Goal: Transaction & Acquisition: Book appointment/travel/reservation

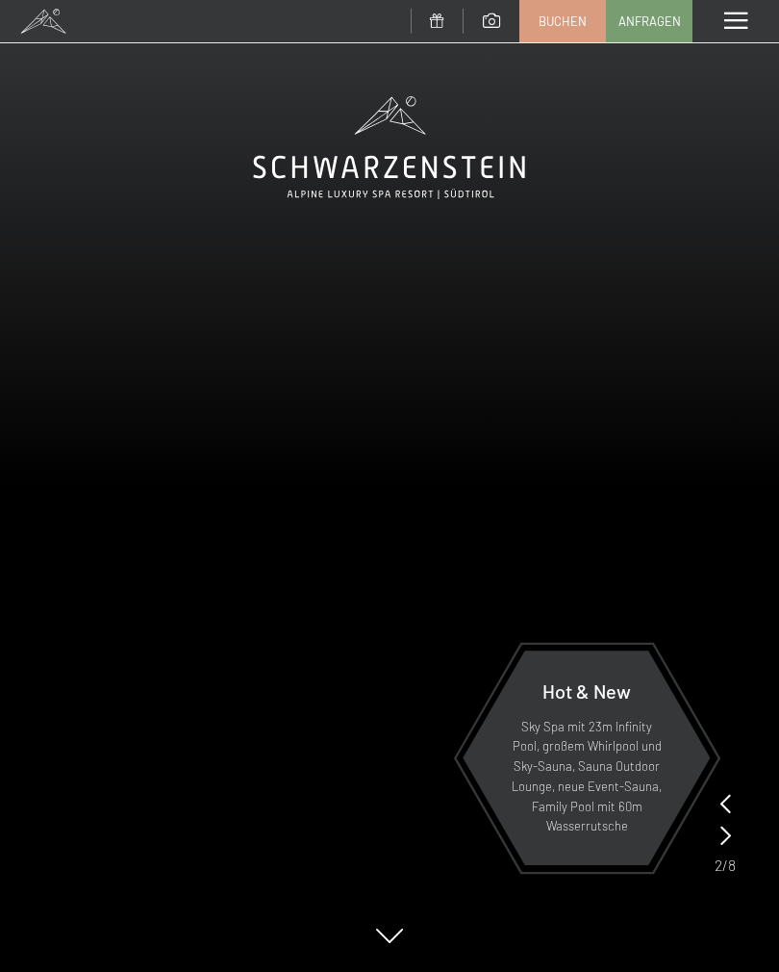
click at [737, 13] on span at bounding box center [736, 21] width 23 height 17
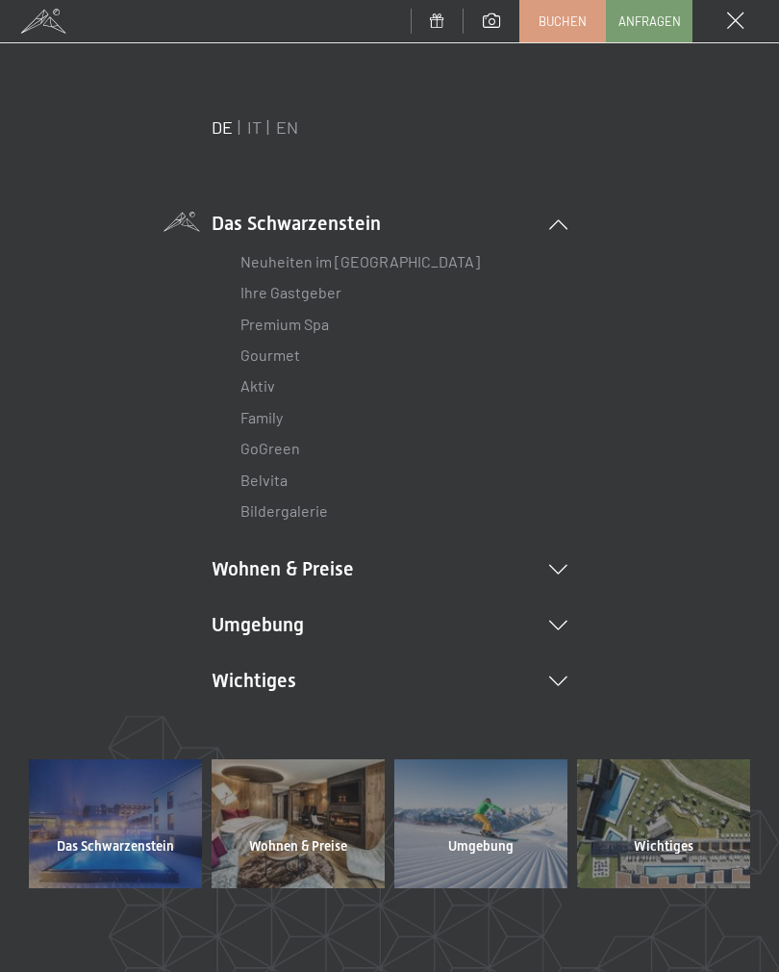
click at [557, 559] on li "Wohnen & Preise Inklusivleistungen Zimmer & Preise Liste Angebote Liste Familie…" at bounding box center [390, 568] width 356 height 27
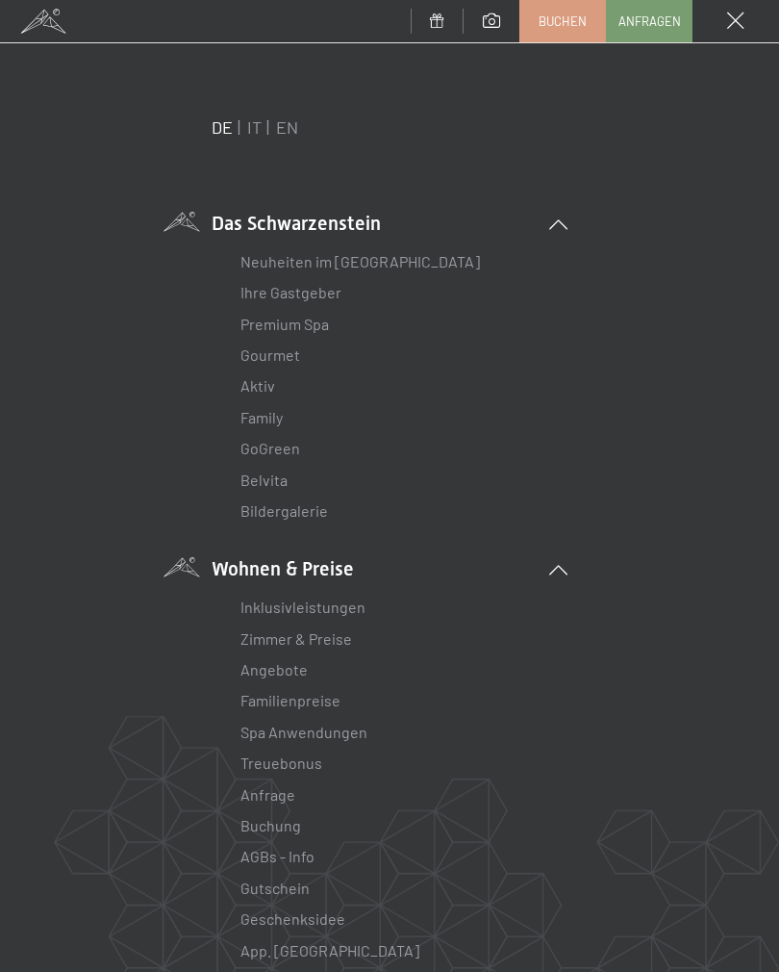
click at [350, 629] on link "Zimmer & Preise" at bounding box center [297, 638] width 112 height 18
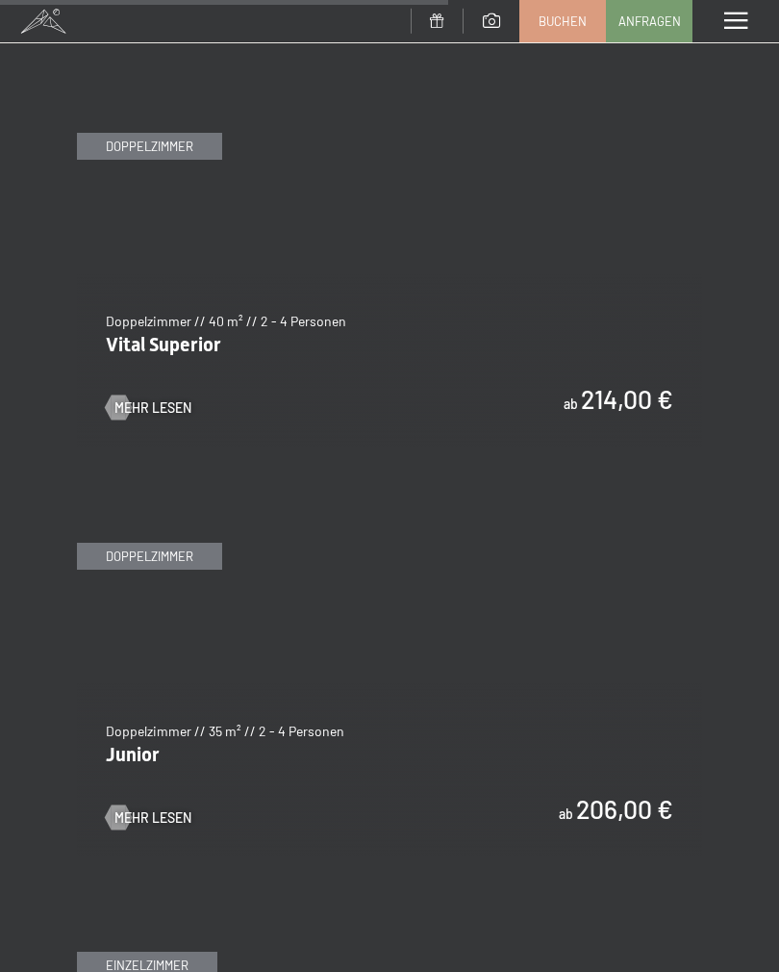
scroll to position [4216, 0]
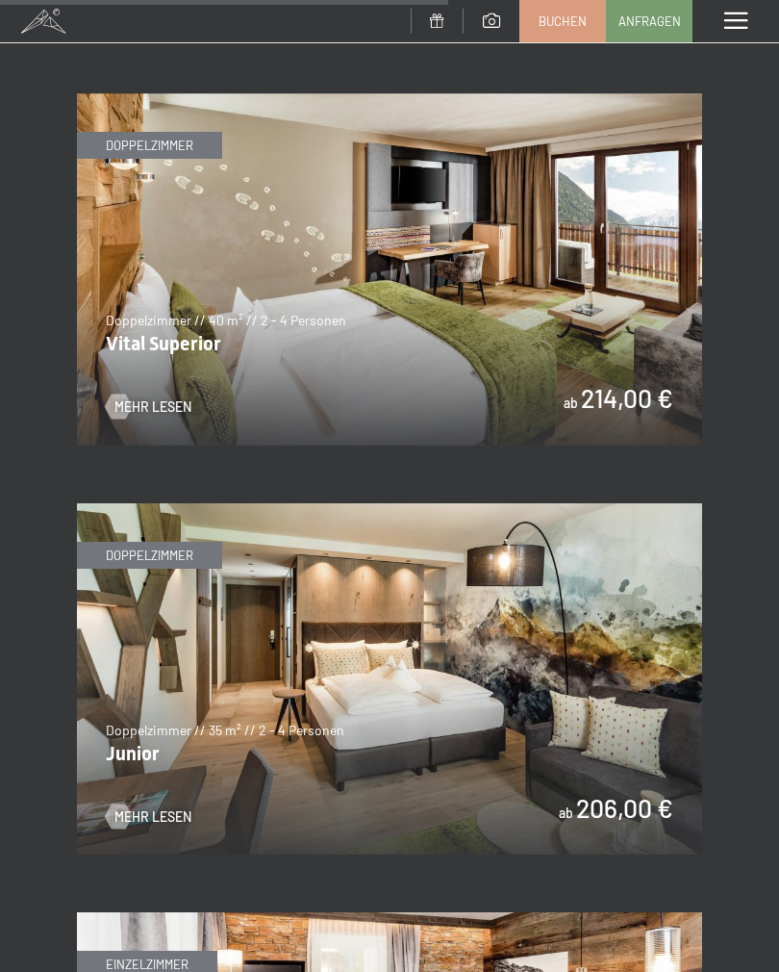
click at [592, 732] on img at bounding box center [389, 679] width 625 height 352
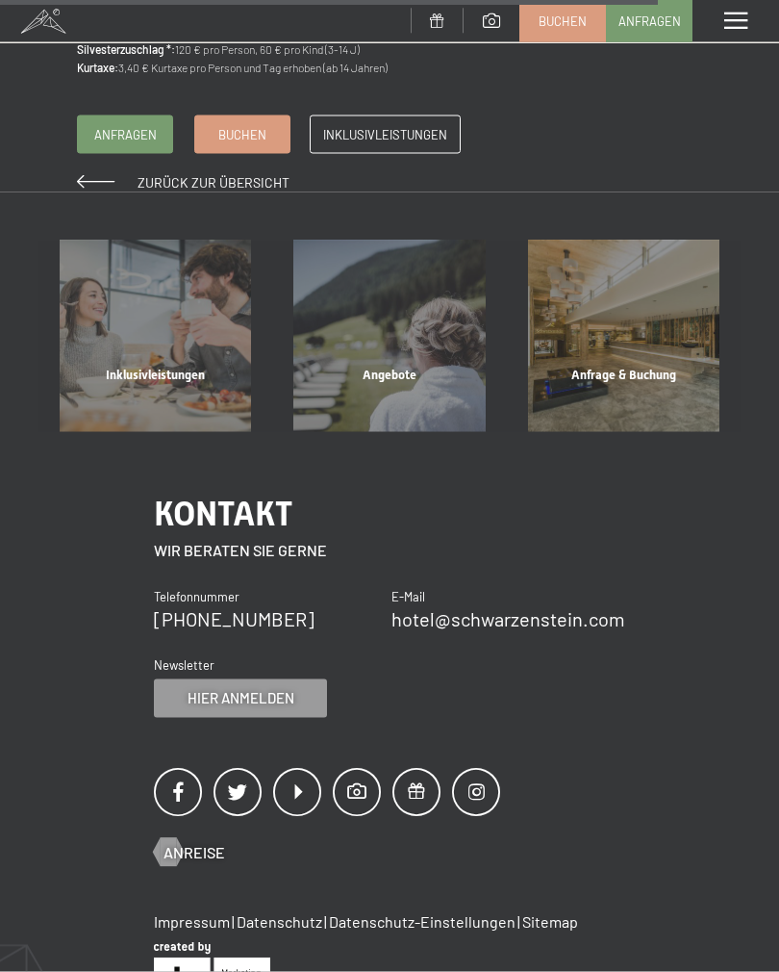
scroll to position [2025, 0]
click at [406, 366] on div "Angebote" at bounding box center [389, 398] width 234 height 65
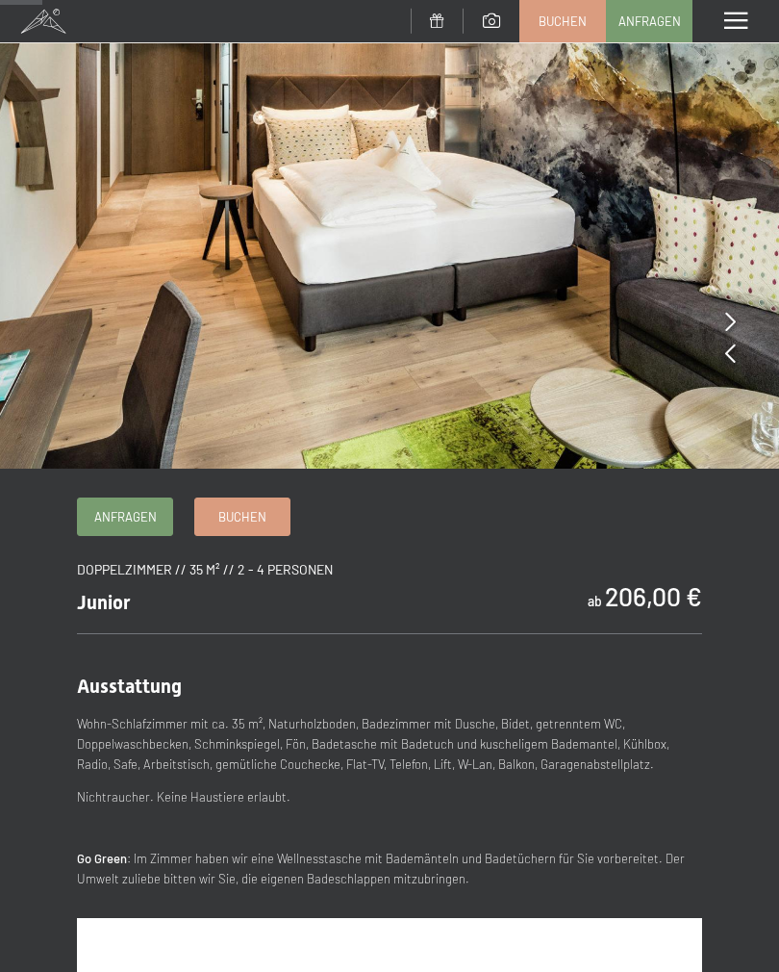
scroll to position [131, 0]
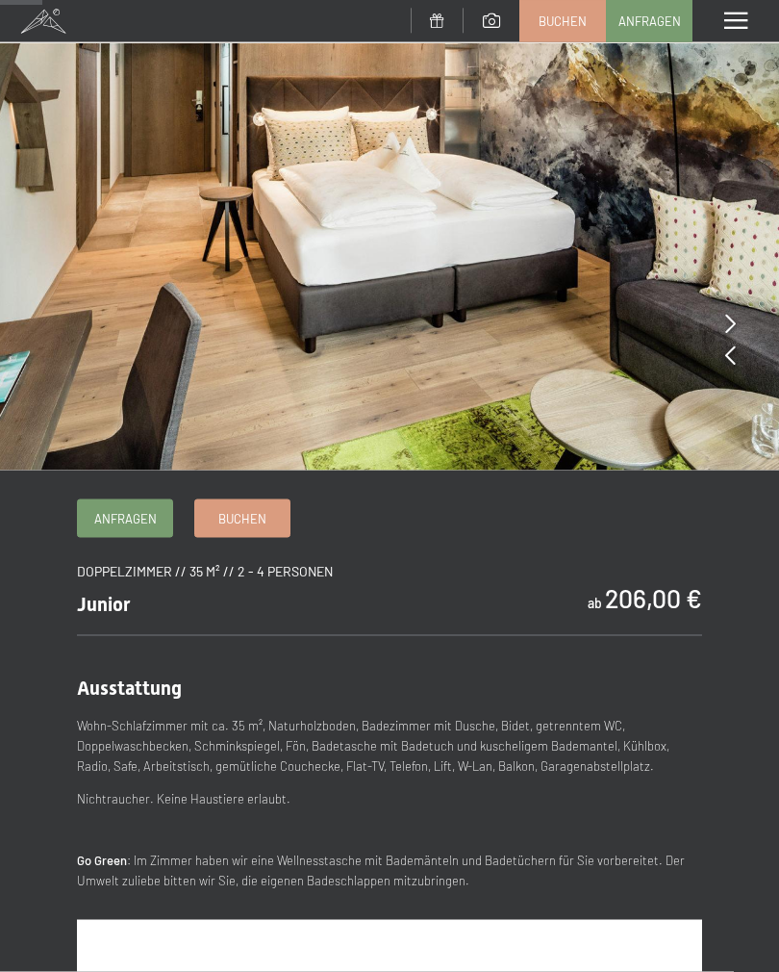
click at [726, 318] on icon at bounding box center [731, 323] width 11 height 19
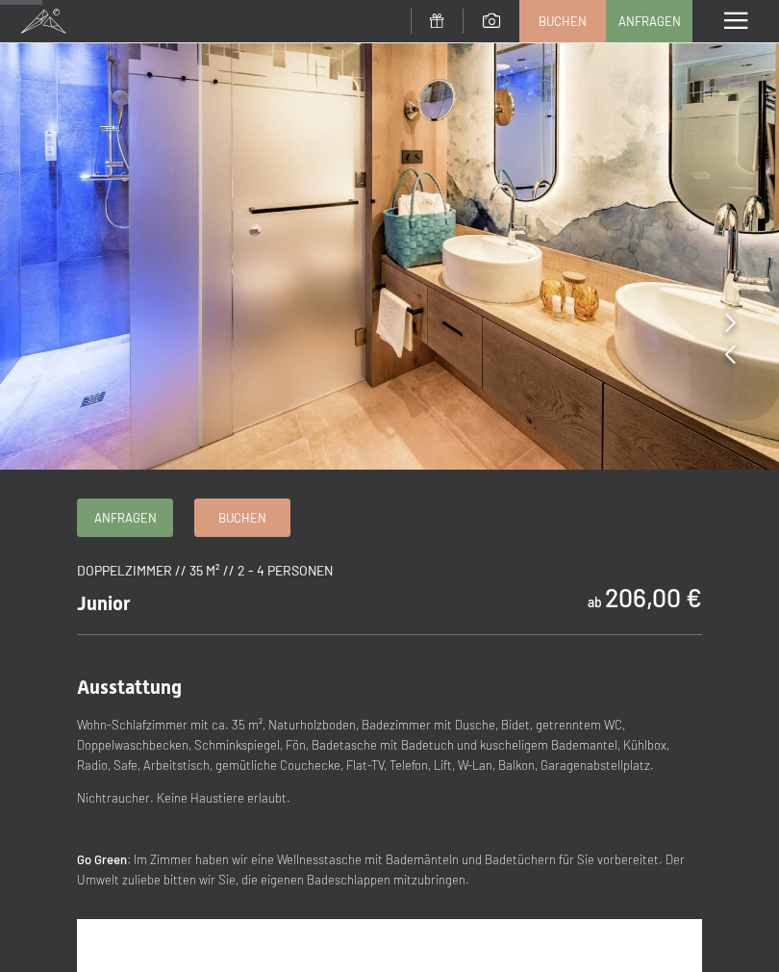
click at [726, 352] on icon at bounding box center [731, 353] width 11 height 19
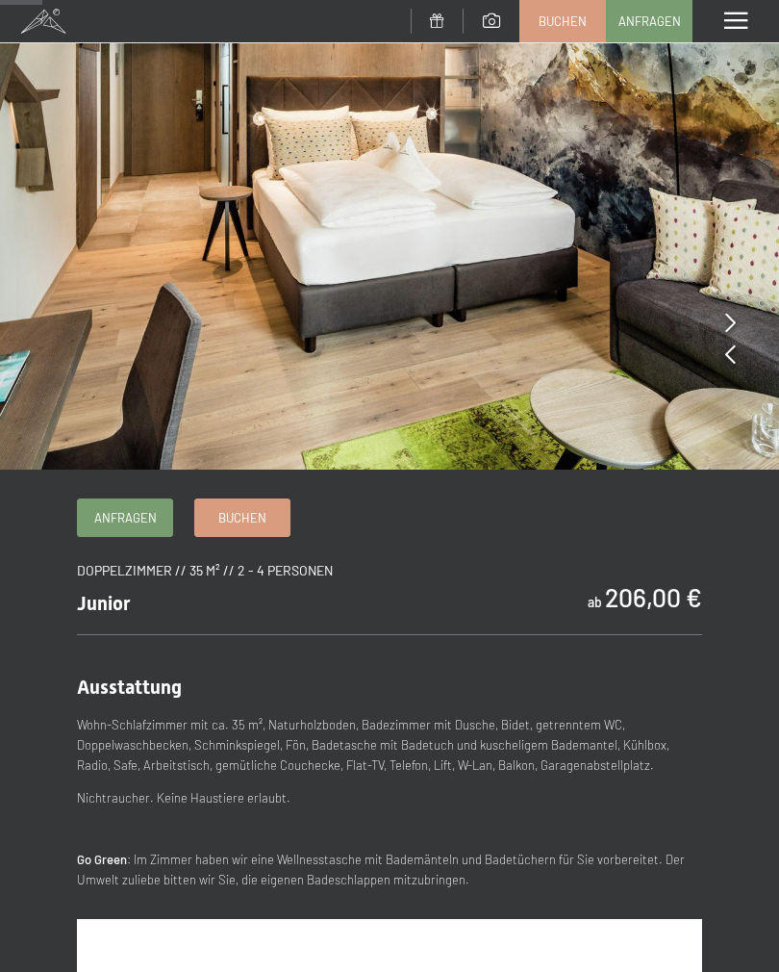
click at [716, 358] on img at bounding box center [389, 168] width 779 height 601
